Goal: Task Accomplishment & Management: Complete application form

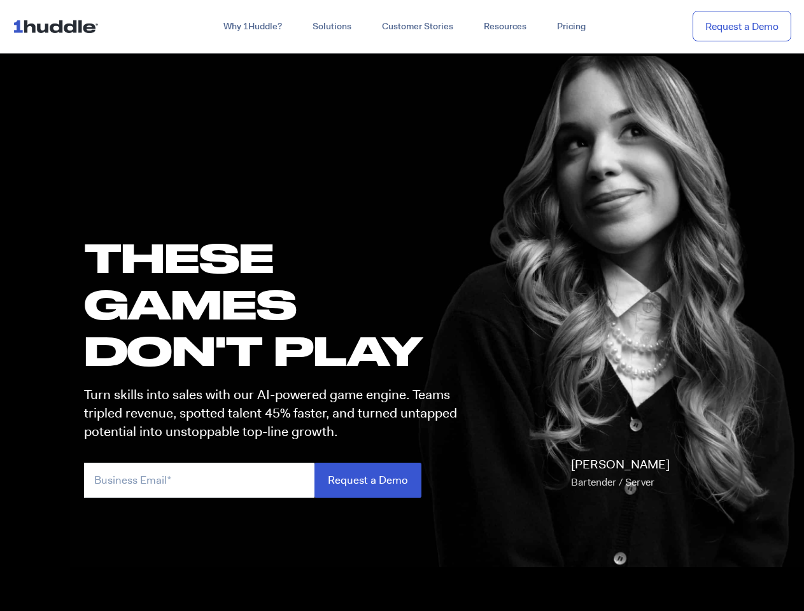
click at [402, 306] on h1 "these GAMES DON'T PLAY" at bounding box center [276, 304] width 384 height 140
click at [251, 27] on link "Why 1Huddle?" at bounding box center [252, 26] width 89 height 23
click at [331, 27] on link "Solutions" at bounding box center [331, 26] width 69 height 23
click at [504, 27] on link "Resources" at bounding box center [505, 26] width 73 height 23
click at [276, 480] on input "email" at bounding box center [199, 480] width 230 height 35
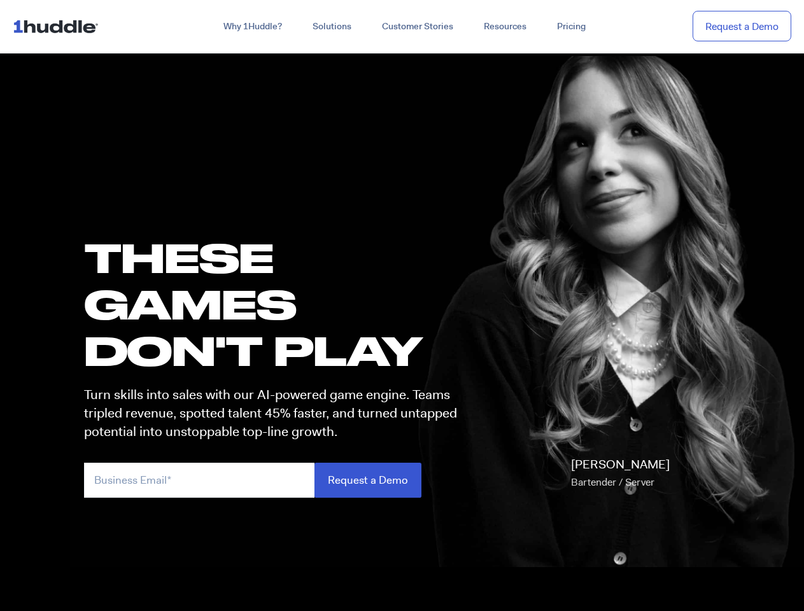
click at [367, 480] on input "Request a Demo" at bounding box center [367, 480] width 107 height 35
